Goal: Task Accomplishment & Management: Use online tool/utility

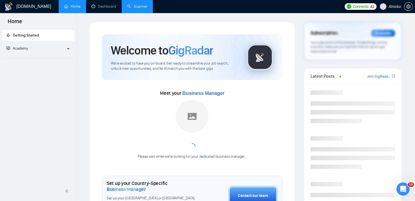
click at [141, 9] on link "Scanner" at bounding box center [137, 6] width 20 height 5
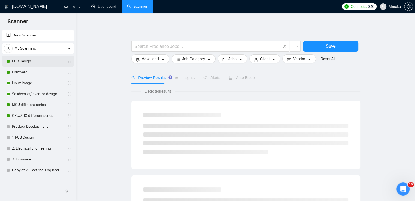
click at [31, 61] on link "PCB Design" at bounding box center [38, 61] width 52 height 11
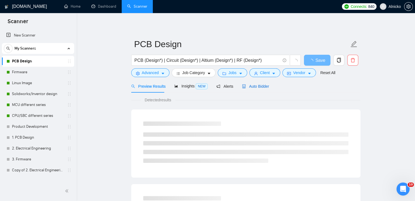
click at [263, 88] on span "Auto Bidder" at bounding box center [255, 86] width 27 height 4
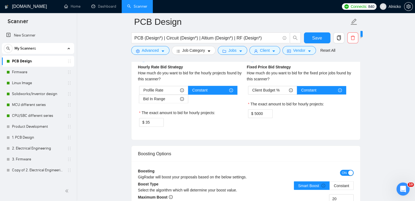
scroll to position [983, 0]
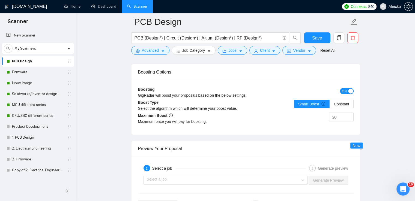
click at [350, 90] on div "button" at bounding box center [350, 91] width 5 height 5
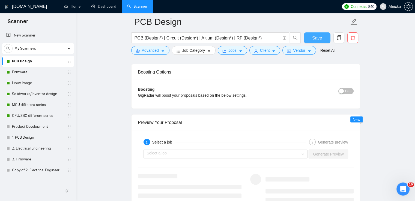
click at [317, 38] on span "Save" at bounding box center [317, 38] width 10 height 7
click at [34, 72] on link "Firmware" at bounding box center [38, 72] width 52 height 11
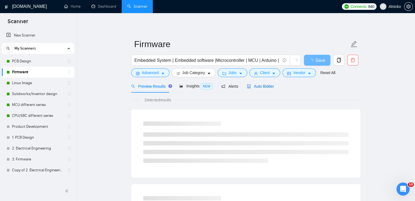
click at [271, 88] on span "Auto Bidder" at bounding box center [260, 86] width 27 height 4
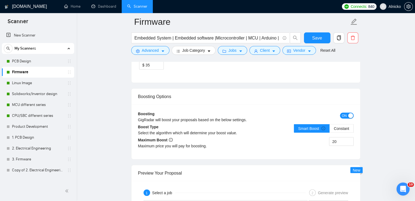
scroll to position [928, 0]
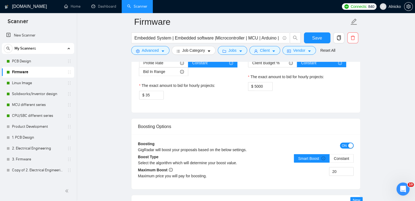
click at [347, 145] on span "ON" at bounding box center [344, 146] width 5 height 6
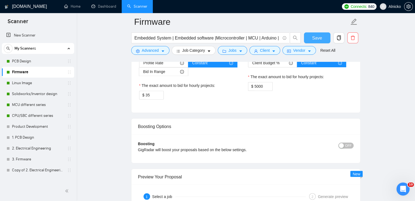
click at [317, 36] on span "Save" at bounding box center [317, 38] width 10 height 7
click at [22, 85] on link "Linux Image" at bounding box center [38, 83] width 52 height 11
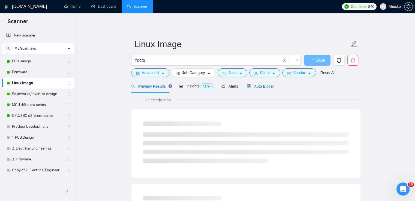
click at [253, 85] on span "Auto Bidder" at bounding box center [260, 86] width 27 height 4
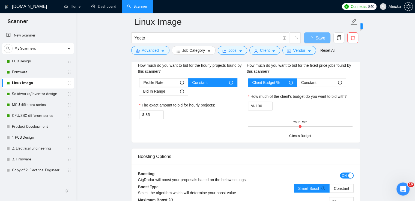
scroll to position [956, 0]
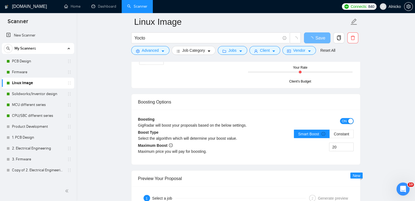
click at [349, 121] on div "button" at bounding box center [350, 121] width 5 height 5
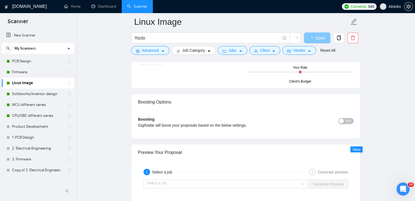
click at [315, 38] on span "loading" at bounding box center [312, 39] width 7 height 4
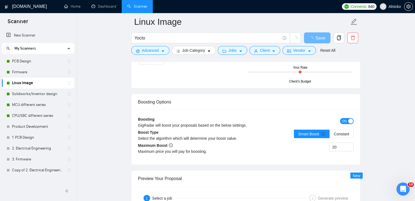
click at [346, 121] on span "ON" at bounding box center [344, 121] width 5 height 6
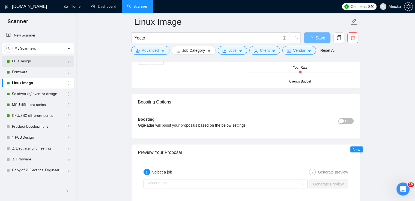
click at [23, 60] on link "PCB Design" at bounding box center [38, 61] width 52 height 11
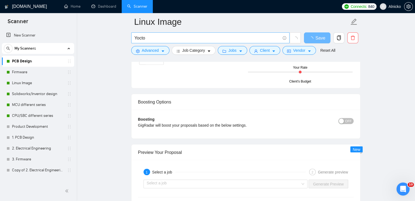
scroll to position [322, 0]
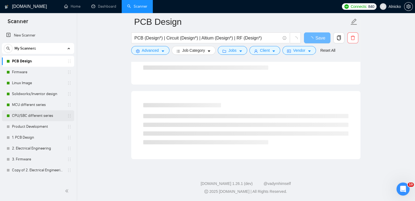
click at [28, 117] on link "CPU/SBC different series" at bounding box center [38, 116] width 52 height 11
